Goal: Complete application form

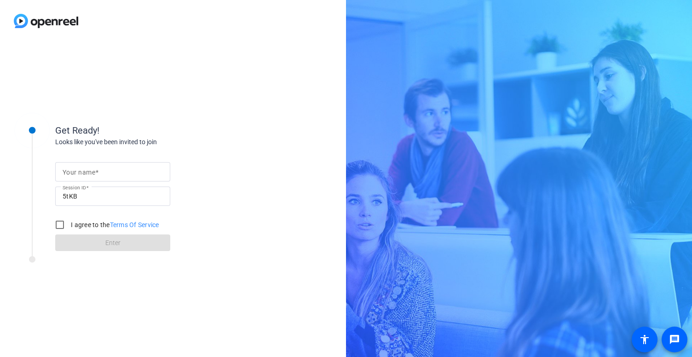
click at [148, 173] on input "Your name" at bounding box center [113, 171] width 100 height 11
type input "[PERSON_NAME]"
click at [159, 197] on input "5tKB" at bounding box center [113, 195] width 100 height 11
click at [231, 188] on div "Your name [PERSON_NAME] Session ID 5tKB I agree to the Terms Of Service Enter" at bounding box center [147, 199] width 184 height 104
